Goal: Transaction & Acquisition: Purchase product/service

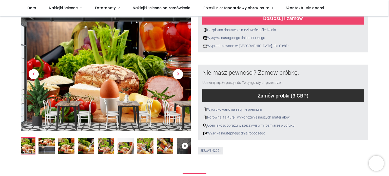
scroll to position [152, 0]
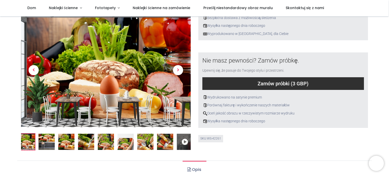
click at [31, 140] on img at bounding box center [27, 142] width 16 height 16
click at [177, 74] on span "Następny" at bounding box center [178, 70] width 10 height 10
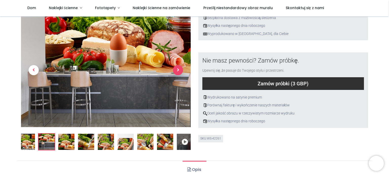
click at [177, 74] on span "Następny" at bounding box center [178, 70] width 10 height 10
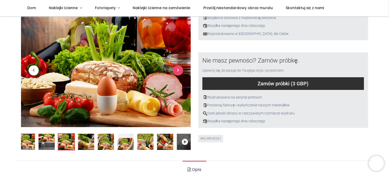
click at [178, 72] on span "Następny" at bounding box center [178, 70] width 10 height 10
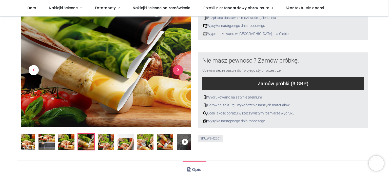
click at [178, 72] on span "Następny" at bounding box center [178, 70] width 10 height 10
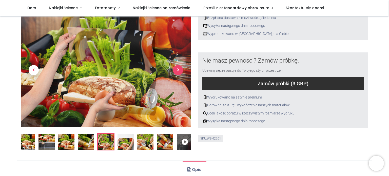
click at [178, 72] on span "Następny" at bounding box center [178, 70] width 10 height 10
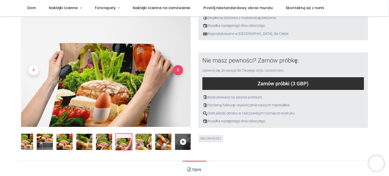
click at [178, 72] on span "Następny" at bounding box center [178, 70] width 10 height 10
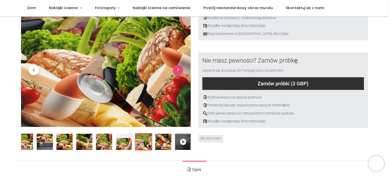
click at [178, 72] on span "Następny" at bounding box center [178, 70] width 10 height 10
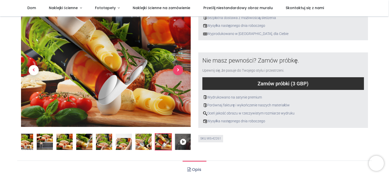
click at [178, 72] on span "Następny" at bounding box center [178, 70] width 10 height 10
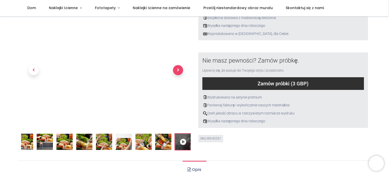
click at [178, 72] on span "Następny" at bounding box center [178, 70] width 10 height 10
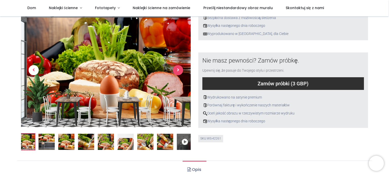
click at [178, 72] on span "Następny" at bounding box center [178, 70] width 10 height 10
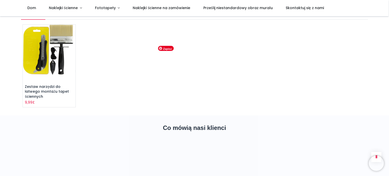
scroll to position [862, 0]
